Goal: Information Seeking & Learning: Learn about a topic

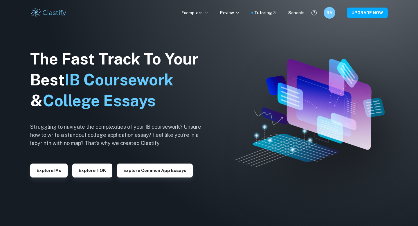
click at [223, 8] on div "Exemplars Review Tutoring Schools RA UPGRADE NOW" at bounding box center [208, 13] width 371 height 12
click at [198, 15] on p "Exemplars" at bounding box center [194, 13] width 27 height 6
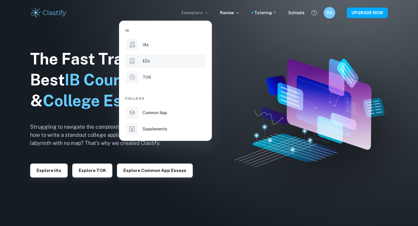
click at [151, 58] on div "EEs" at bounding box center [173, 61] width 62 height 6
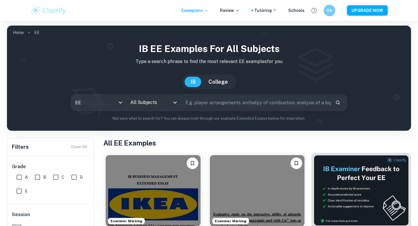
click at [164, 104] on input "All Subjects" at bounding box center [149, 102] width 41 height 11
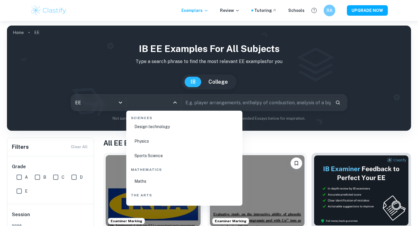
scroll to position [908, 0]
click at [164, 138] on li "Physics" at bounding box center [184, 141] width 111 height 13
type input "Physics"
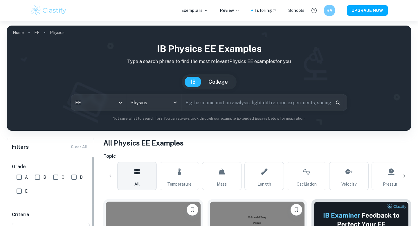
click at [21, 176] on input "A" at bounding box center [19, 177] width 12 height 12
checkbox input "true"
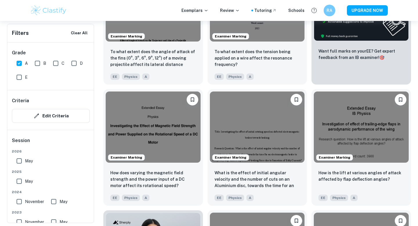
scroll to position [290, 0]
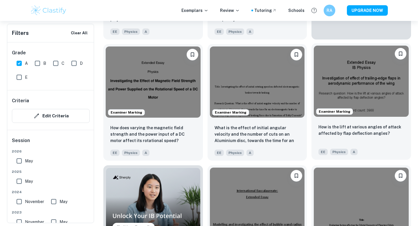
click at [404, 101] on img at bounding box center [361, 81] width 95 height 71
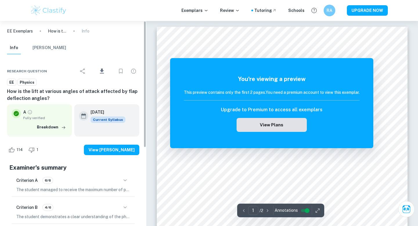
click at [283, 125] on button "View Plans" at bounding box center [271, 125] width 70 height 14
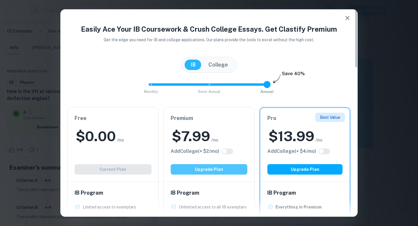
drag, startPoint x: 213, startPoint y: 169, endPoint x: 217, endPoint y: 155, distance: 14.1
click at [216, 161] on div "Premium $ 7.99 /mo Add College (+ $ 2 /mo) Upgrade Plan" at bounding box center [209, 144] width 91 height 74
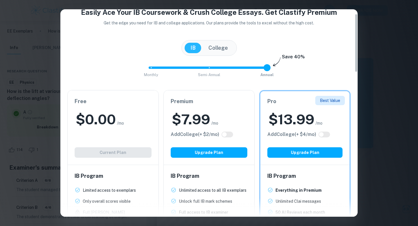
scroll to position [16, 0]
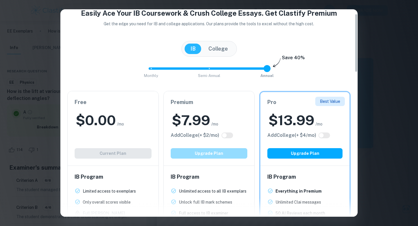
click at [220, 148] on button "Upgrade Plan" at bounding box center [209, 153] width 77 height 10
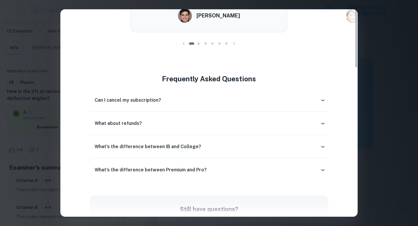
scroll to position [0, 0]
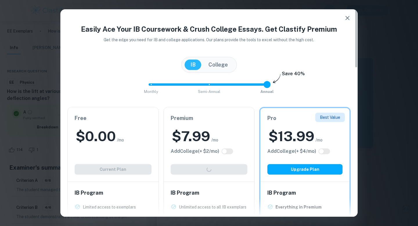
type input "0"
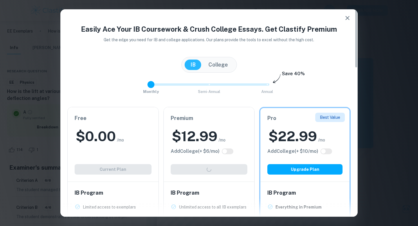
click at [151, 86] on span "Monthly Semi-Annual Annual" at bounding box center [209, 84] width 116 height 10
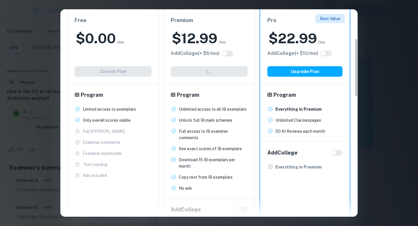
scroll to position [96, 0]
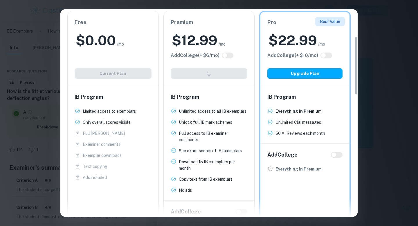
click at [39, 52] on div "Easily Ace Your IB Coursework & Crush College Essays. Get Clastify Premium Get …" at bounding box center [209, 113] width 418 height 226
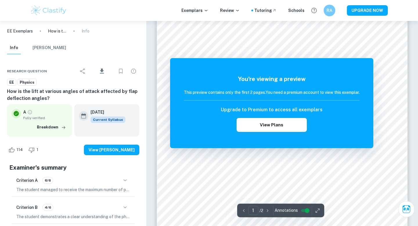
scroll to position [0, 0]
click at [64, 127] on icon "button" at bounding box center [63, 127] width 3 height 3
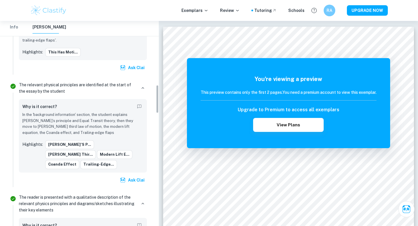
scroll to position [445, 0]
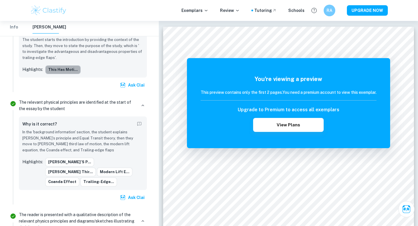
click at [70, 70] on button "This has moti..." at bounding box center [62, 69] width 35 height 9
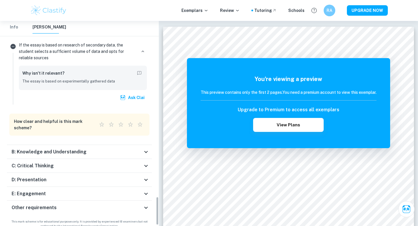
scroll to position [1252, 0]
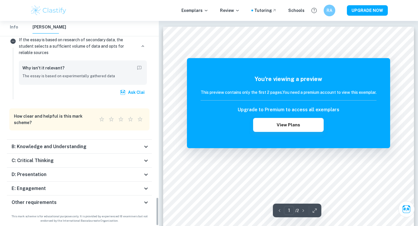
click at [148, 144] on icon at bounding box center [145, 146] width 7 height 7
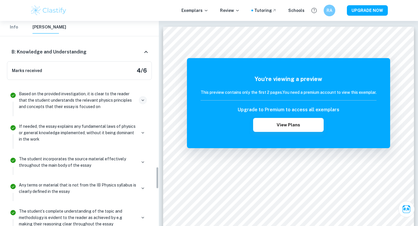
scroll to position [1353, 0]
click at [141, 100] on icon "button" at bounding box center [142, 100] width 5 height 5
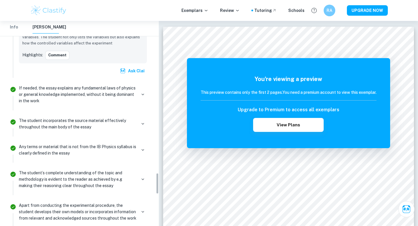
scroll to position [1456, 0]
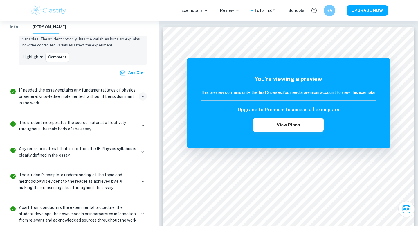
click at [142, 95] on icon "button" at bounding box center [143, 96] width 3 height 2
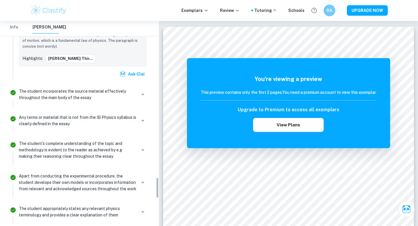
scroll to position [1547, 0]
click at [144, 96] on icon "button" at bounding box center [142, 94] width 5 height 5
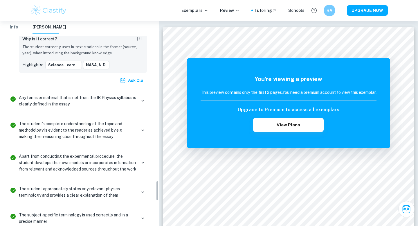
scroll to position [1621, 0]
click at [144, 100] on icon "button" at bounding box center [142, 100] width 5 height 5
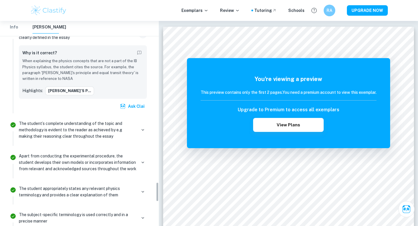
scroll to position [1688, 0]
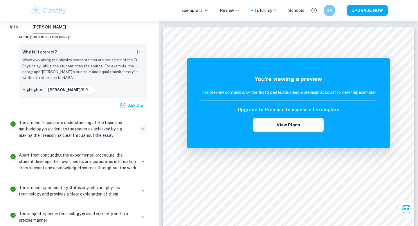
click at [145, 126] on icon "button" at bounding box center [142, 128] width 5 height 5
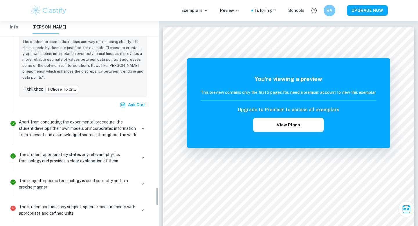
scroll to position [1804, 0]
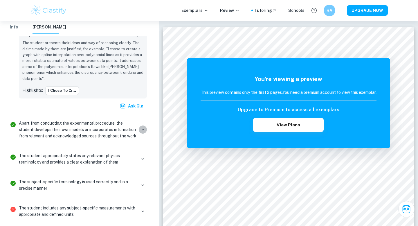
click at [143, 131] on icon "button" at bounding box center [143, 130] width 3 height 2
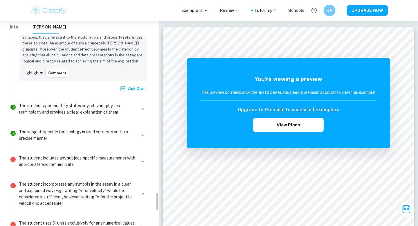
scroll to position [1932, 0]
click at [143, 112] on icon "button" at bounding box center [142, 108] width 5 height 5
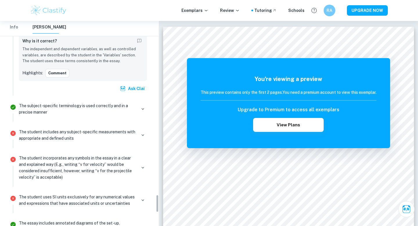
scroll to position [2019, 0]
click at [143, 111] on icon "button" at bounding box center [142, 108] width 5 height 5
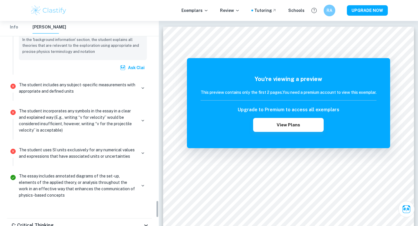
scroll to position [2114, 0]
click at [145, 91] on icon "button" at bounding box center [142, 88] width 5 height 5
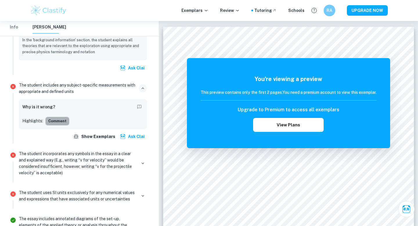
click at [62, 125] on button "Comment" at bounding box center [57, 121] width 24 height 9
click at [103, 142] on button "Show exemplars" at bounding box center [95, 136] width 46 height 10
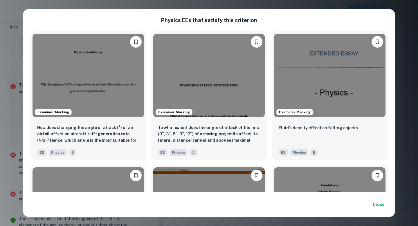
click at [406, 51] on div "Physics EE s that satisfy this criterion Examiner Marking How does changing the…" at bounding box center [209, 113] width 418 height 226
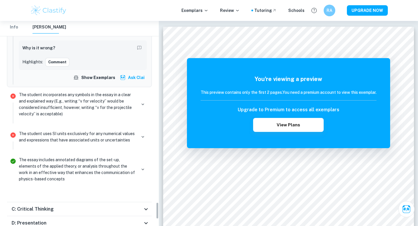
scroll to position [2169, 0]
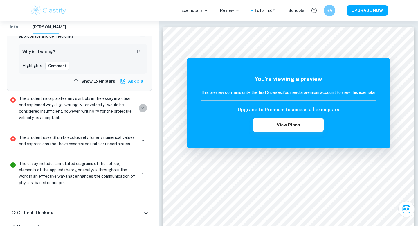
click at [141, 111] on icon "button" at bounding box center [142, 107] width 5 height 5
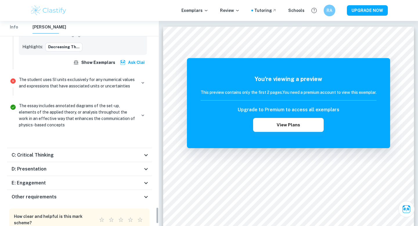
scroll to position [2282, 0]
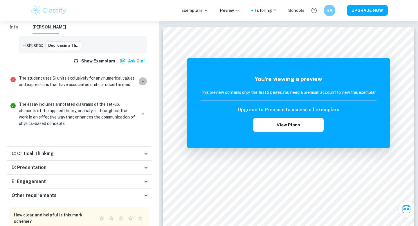
click at [143, 82] on icon "button" at bounding box center [143, 82] width 3 height 2
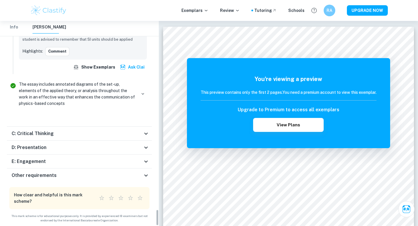
scroll to position [2363, 0]
click at [142, 94] on icon "button" at bounding box center [143, 94] width 3 height 2
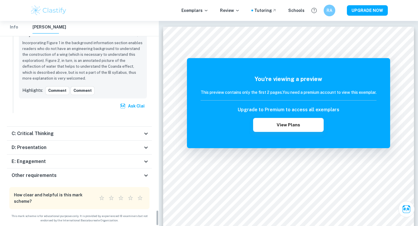
scroll to position [2447, 0]
click at [144, 130] on icon at bounding box center [145, 133] width 7 height 7
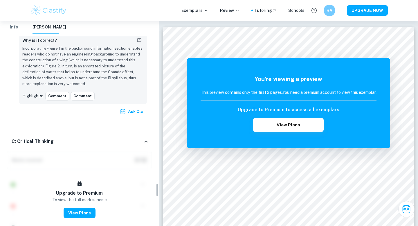
scroll to position [2434, 0]
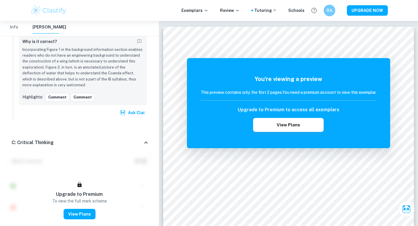
click at [147, 146] on icon at bounding box center [145, 142] width 7 height 7
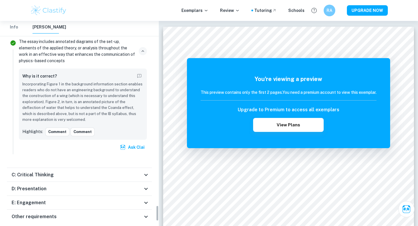
scroll to position [2379, 0]
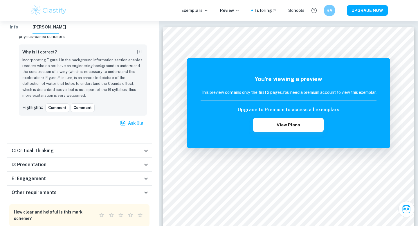
click at [148, 199] on div "Other requirements" at bounding box center [79, 192] width 145 height 14
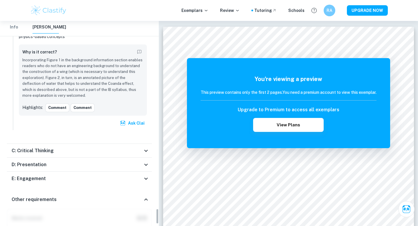
scroll to position [2507, 0]
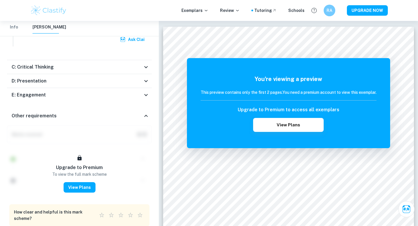
click at [146, 119] on icon at bounding box center [145, 115] width 7 height 7
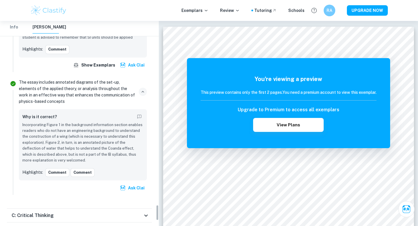
scroll to position [2351, 0]
